Goal: Information Seeking & Learning: Get advice/opinions

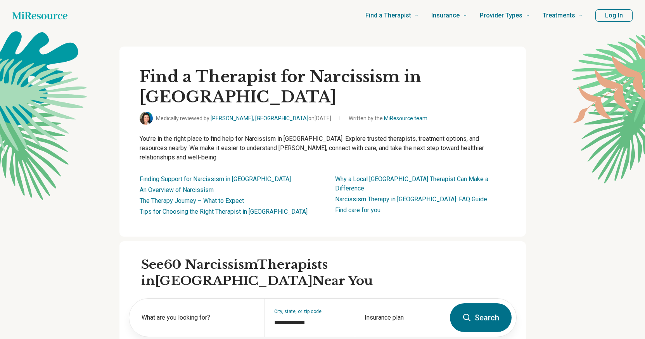
type input "**********"
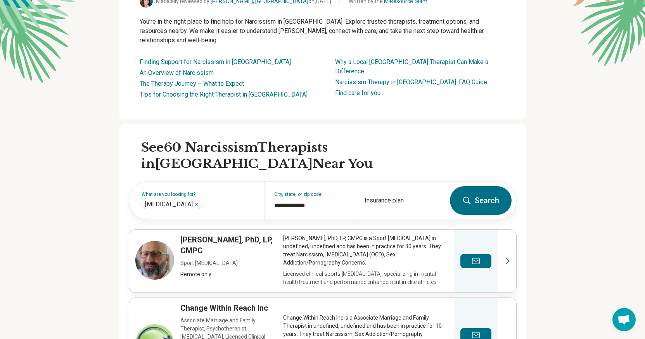
scroll to position [117, 0]
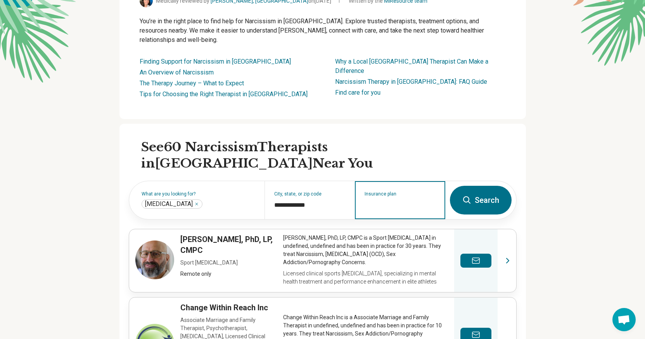
click at [386, 200] on input "Insurance plan" at bounding box center [399, 204] width 71 height 9
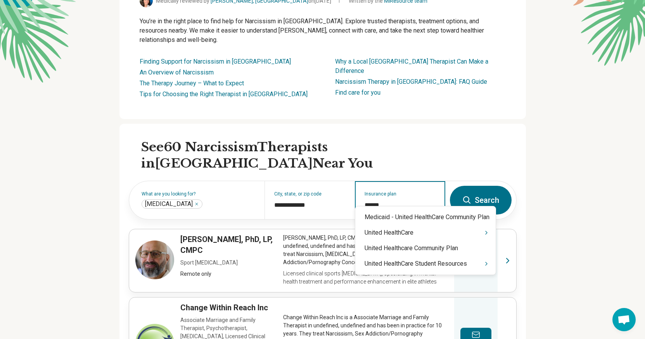
type input "******"
click at [392, 237] on div "United HealthCare" at bounding box center [425, 233] width 140 height 16
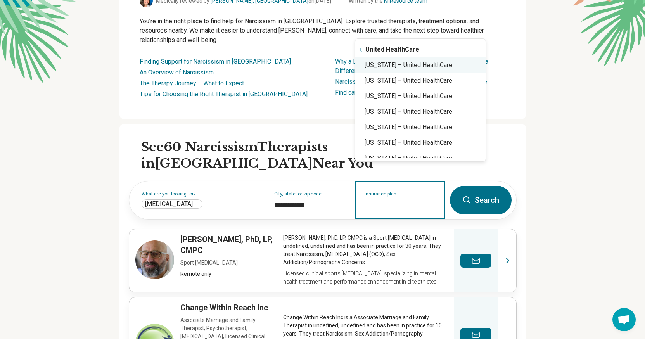
click at [414, 58] on div "California – United HealthCare" at bounding box center [420, 65] width 130 height 16
type input "**********"
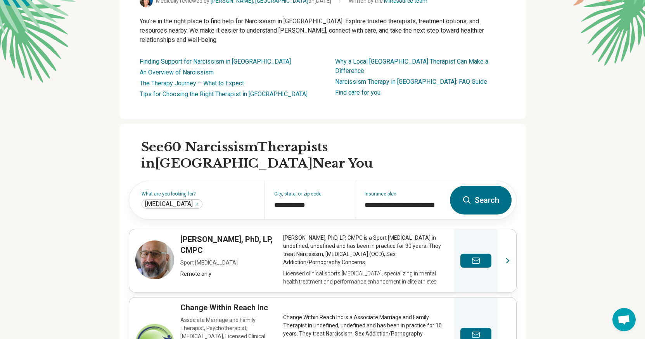
click at [476, 186] on button "Search" at bounding box center [481, 200] width 62 height 29
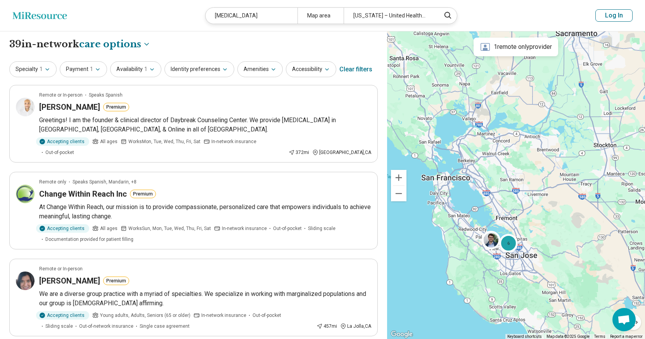
drag, startPoint x: 574, startPoint y: 300, endPoint x: 496, endPoint y: 256, distance: 89.2
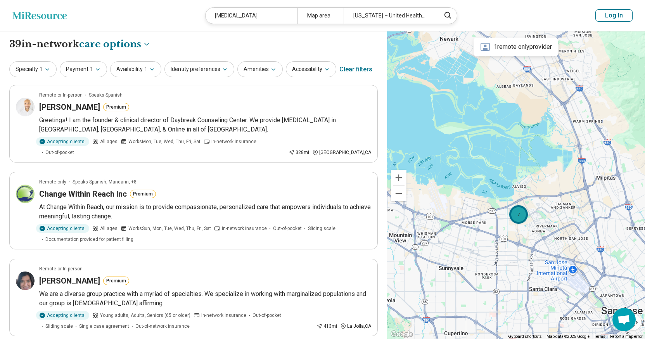
click at [523, 215] on div "7" at bounding box center [518, 214] width 19 height 19
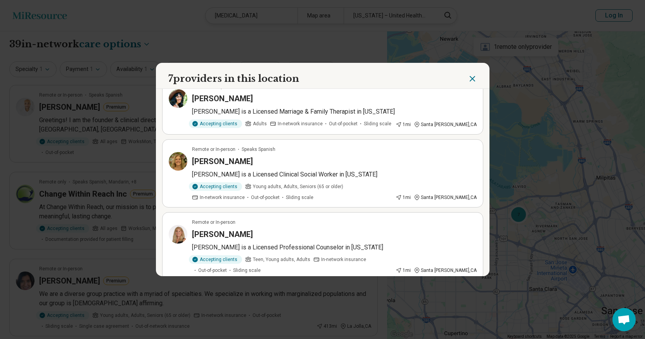
scroll to position [286, 0]
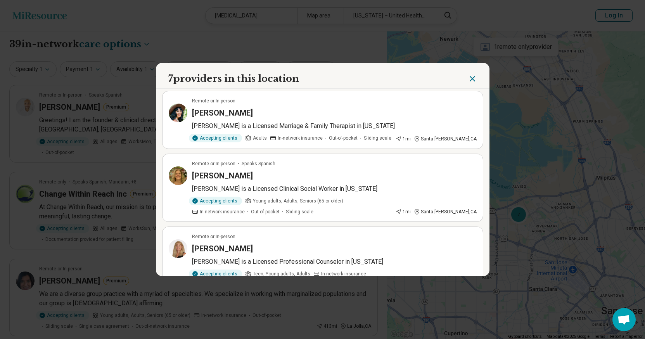
click at [218, 243] on h3 "Sharon Stines" at bounding box center [222, 248] width 61 height 11
click at [231, 170] on h3 "[PERSON_NAME]" at bounding box center [222, 175] width 61 height 11
click at [469, 80] on icon "Close" at bounding box center [472, 78] width 9 height 9
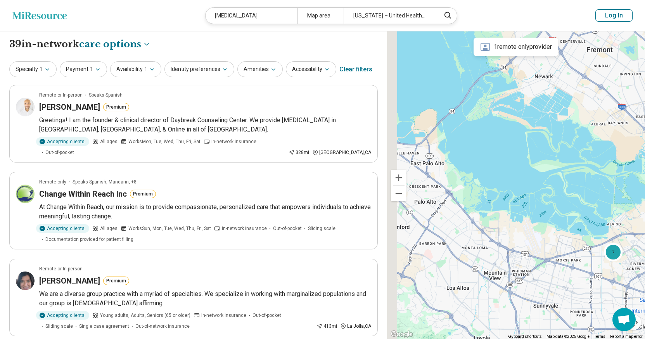
drag, startPoint x: 444, startPoint y: 166, endPoint x: 572, endPoint y: 212, distance: 135.9
click at [567, 212] on div "7" at bounding box center [516, 185] width 258 height 308
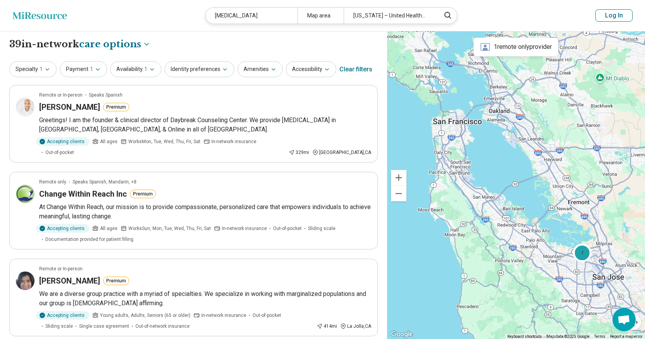
drag, startPoint x: 428, startPoint y: 114, endPoint x: 487, endPoint y: 170, distance: 81.4
click at [487, 170] on div "7" at bounding box center [516, 185] width 258 height 308
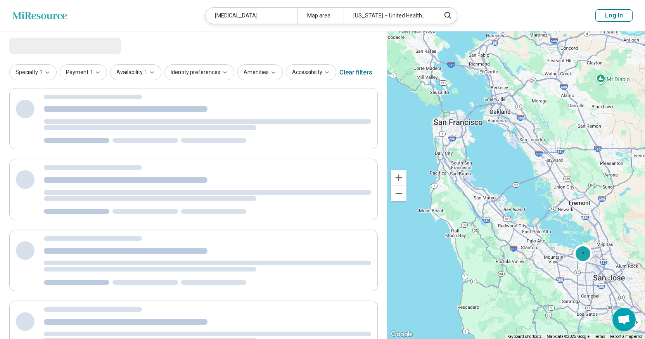
select select "***"
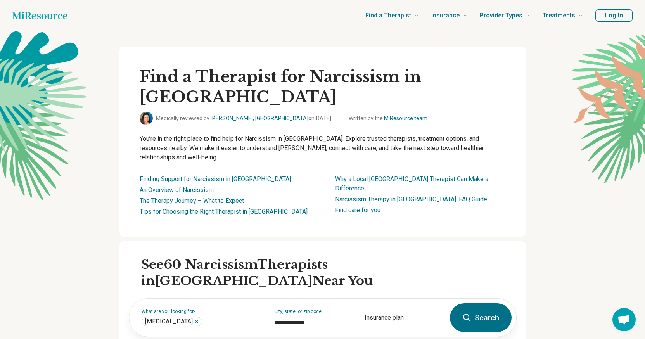
click at [486, 303] on button "Search" at bounding box center [481, 317] width 62 height 29
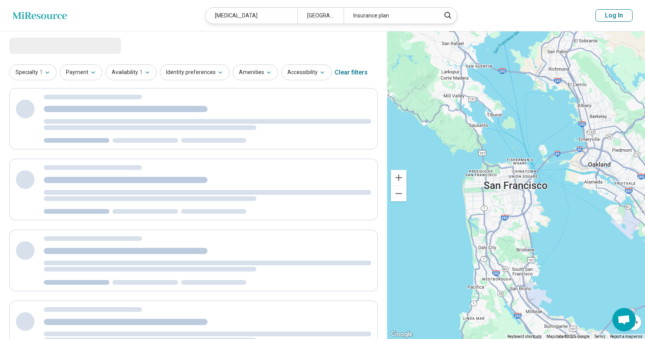
select select "***"
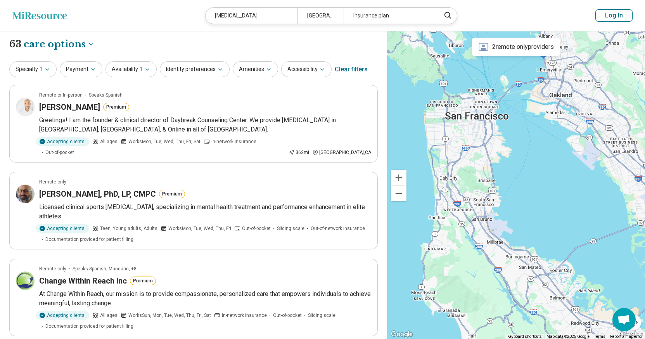
drag, startPoint x: 458, startPoint y: 238, endPoint x: 419, endPoint y: 121, distance: 123.7
click at [419, 121] on div "5" at bounding box center [516, 185] width 258 height 308
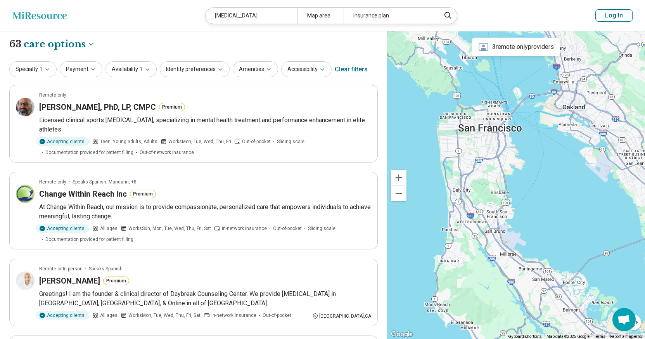
drag, startPoint x: 431, startPoint y: 109, endPoint x: 452, endPoint y: 245, distance: 137.4
click at [454, 245] on div at bounding box center [516, 185] width 258 height 308
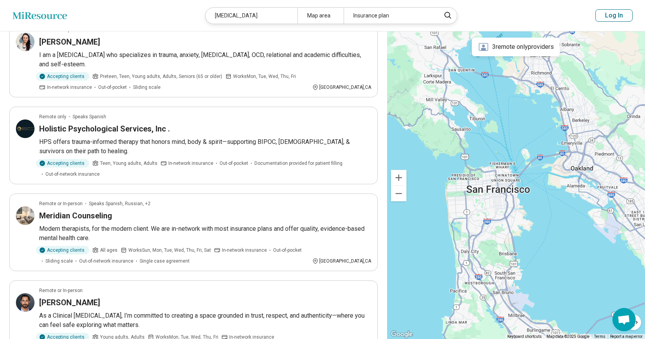
scroll to position [404, 0]
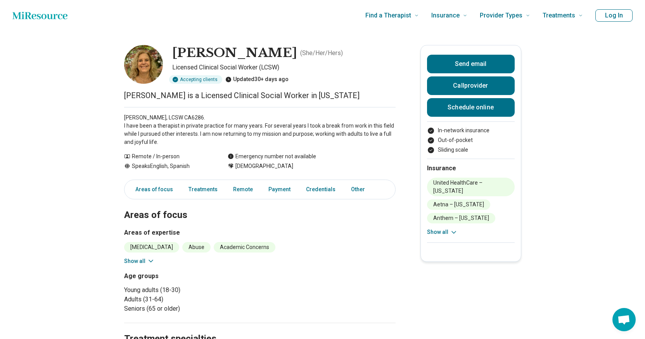
click at [442, 228] on button "Show all" at bounding box center [442, 232] width 31 height 8
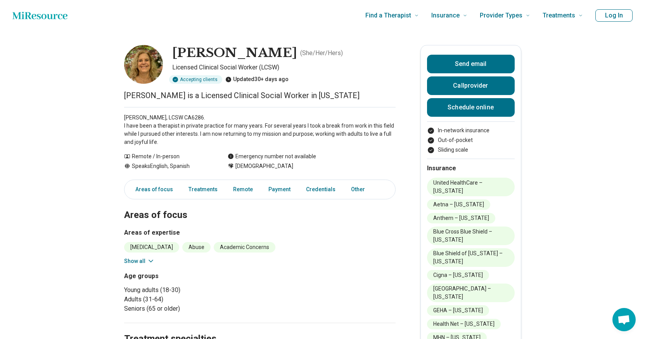
click at [380, 231] on h3 "Areas of expertise" at bounding box center [259, 232] width 271 height 9
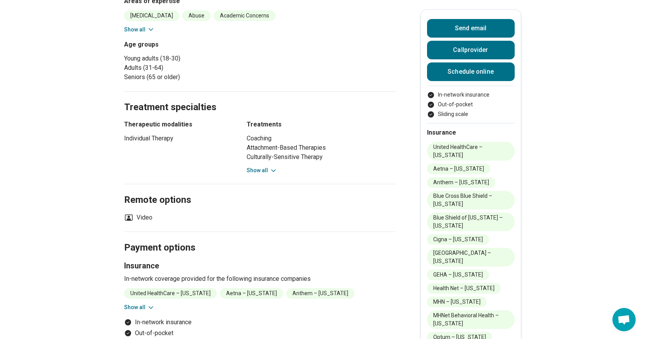
scroll to position [231, 0]
click at [267, 170] on button "Show all" at bounding box center [262, 171] width 31 height 8
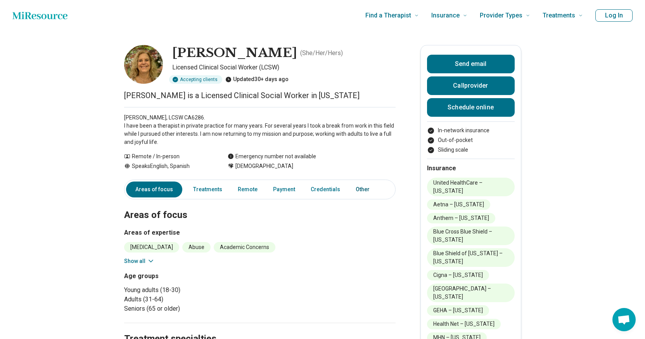
scroll to position [0, 0]
click at [211, 189] on link "Treatments" at bounding box center [207, 189] width 38 height 16
